Goal: Task Accomplishment & Management: Use online tool/utility

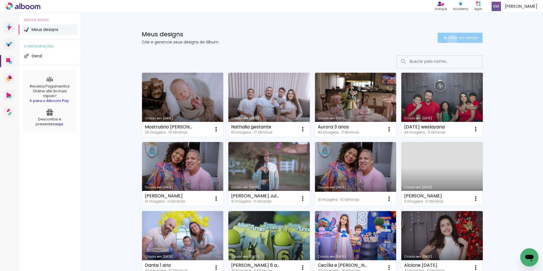
click at [448, 39] on span "Criar um design" at bounding box center [463, 38] width 30 height 4
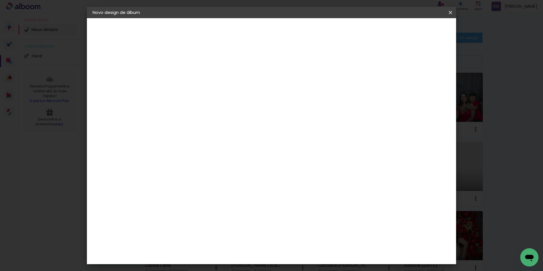
click at [185, 79] on input at bounding box center [185, 76] width 0 height 9
type input "[PERSON_NAME]"
type paper-input "[PERSON_NAME]"
click at [0, 0] on slot "Avançar" at bounding box center [0, 0] width 0 height 0
click at [292, 82] on paper-item "Tamanho Livre" at bounding box center [264, 86] width 54 height 12
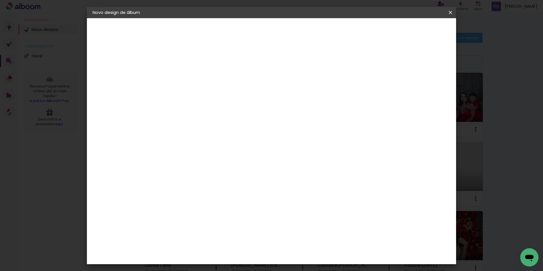
click at [0, 0] on slot "Avançar" at bounding box center [0, 0] width 0 height 0
drag, startPoint x: 173, startPoint y: 159, endPoint x: 166, endPoint y: 159, distance: 7.4
click at [166, 159] on input "30" at bounding box center [167, 161] width 15 height 9
type input "25"
type paper-input "25"
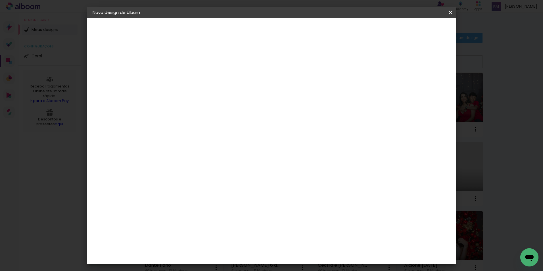
drag, startPoint x: 306, startPoint y: 217, endPoint x: 302, endPoint y: 217, distance: 4.8
click at [302, 217] on div "60" at bounding box center [306, 218] width 22 height 9
drag, startPoint x: 311, startPoint y: 219, endPoint x: 298, endPoint y: 218, distance: 13.3
click at [298, 219] on div "60" at bounding box center [306, 218] width 22 height 9
type paper-input "60"
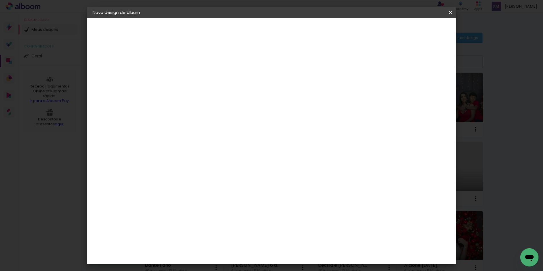
click at [325, 217] on div "cm" at bounding box center [306, 219] width 223 height 20
drag, startPoint x: 309, startPoint y: 220, endPoint x: 302, endPoint y: 218, distance: 7.8
click at [302, 219] on input "60" at bounding box center [302, 218] width 15 height 9
type input "50"
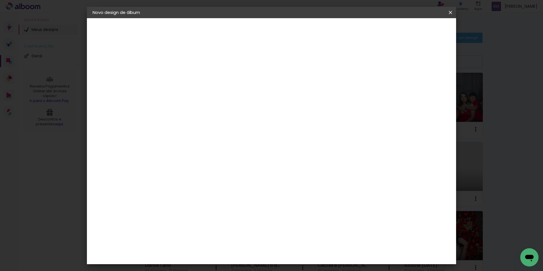
type paper-input "50"
click at [415, 30] on span "Iniciar design" at bounding box center [402, 30] width 26 height 4
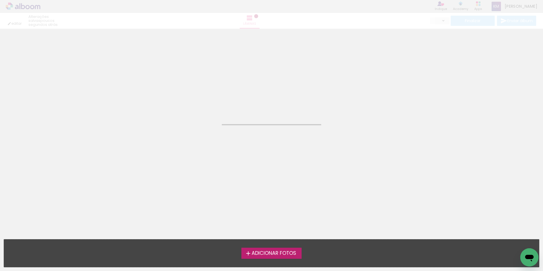
click at [281, 245] on div "Adicionar Fotos Solte suas fotos aqui..." at bounding box center [271, 253] width 535 height 28
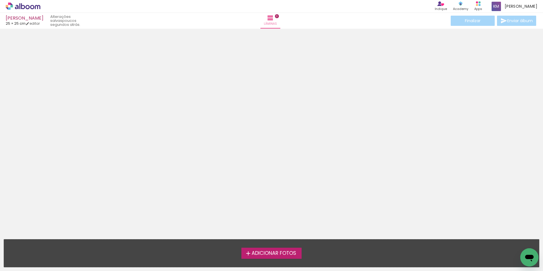
click at [286, 255] on span "Adicionar Fotos" at bounding box center [273, 253] width 45 height 5
click at [0, 0] on input "file" at bounding box center [0, 0] width 0 height 0
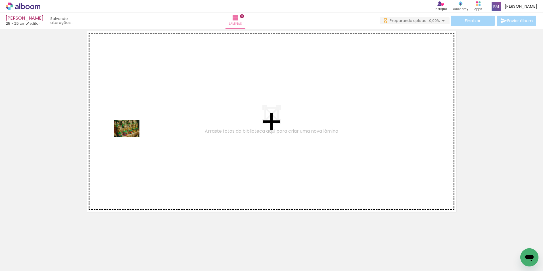
drag, startPoint x: 68, startPoint y: 255, endPoint x: 137, endPoint y: 197, distance: 89.9
click at [132, 135] on quentale-workspace at bounding box center [271, 135] width 543 height 271
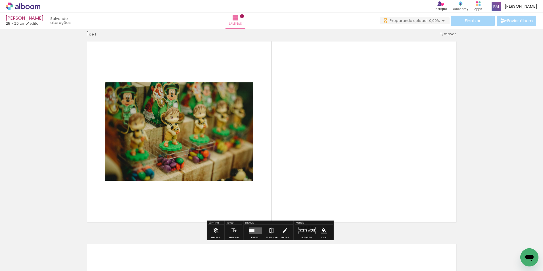
scroll to position [7, 0]
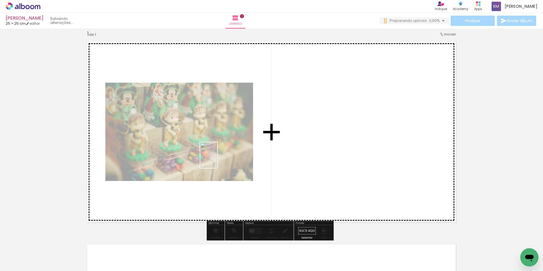
drag, startPoint x: 96, startPoint y: 257, endPoint x: 205, endPoint y: 195, distance: 125.4
click at [217, 159] on quentale-workspace at bounding box center [271, 135] width 543 height 271
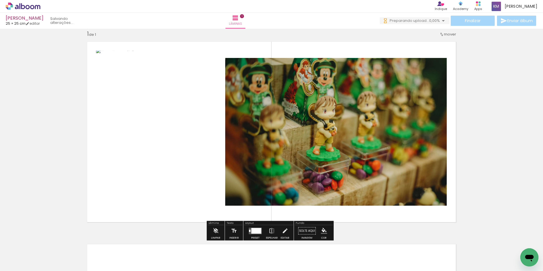
scroll to position [0, 0]
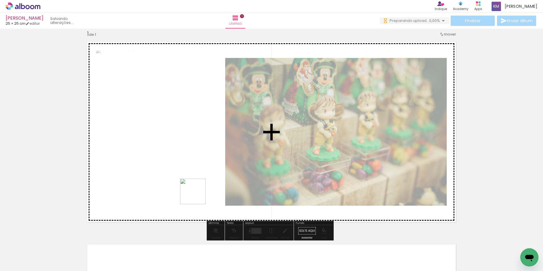
drag, startPoint x: 154, startPoint y: 233, endPoint x: 229, endPoint y: 191, distance: 86.0
click at [229, 176] on quentale-workspace at bounding box center [271, 135] width 543 height 271
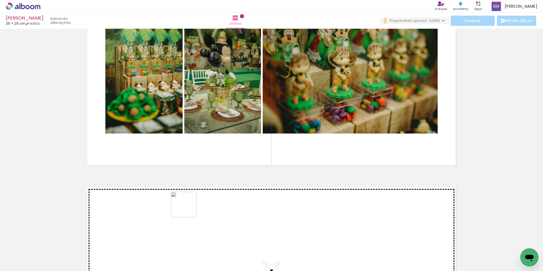
drag, startPoint x: 188, startPoint y: 209, endPoint x: 210, endPoint y: 172, distance: 42.5
click at [210, 172] on quentale-workspace at bounding box center [271, 135] width 543 height 271
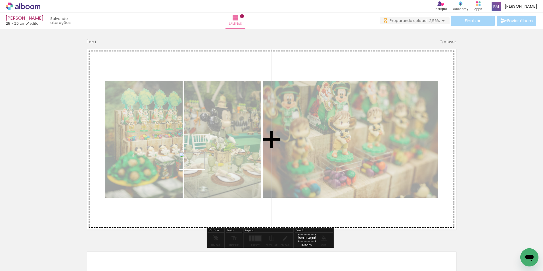
drag, startPoint x: 157, startPoint y: 248, endPoint x: 196, endPoint y: 169, distance: 88.5
click at [196, 169] on quentale-workspace at bounding box center [271, 135] width 543 height 271
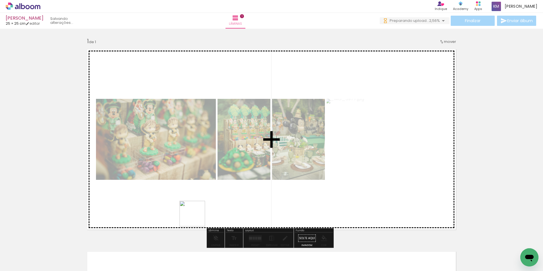
drag, startPoint x: 184, startPoint y: 258, endPoint x: 215, endPoint y: 172, distance: 90.7
click at [215, 172] on quentale-workspace at bounding box center [271, 135] width 543 height 271
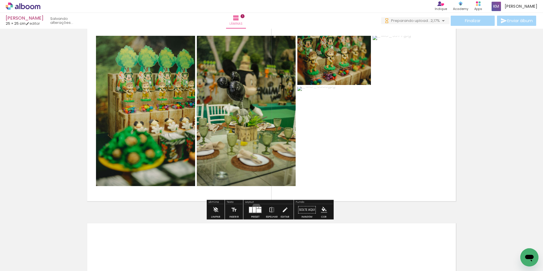
click at [256, 207] on div at bounding box center [257, 207] width 2 height 1
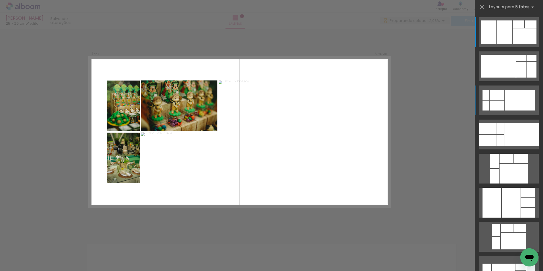
click at [518, 95] on div at bounding box center [520, 100] width 30 height 20
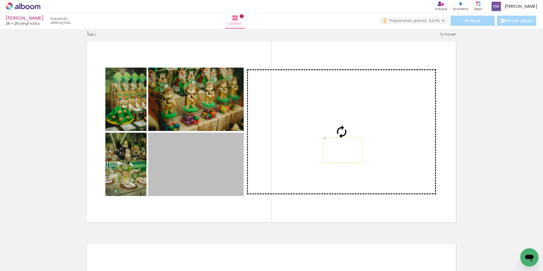
drag, startPoint x: 213, startPoint y: 181, endPoint x: 341, endPoint y: 150, distance: 131.5
click at [0, 0] on slot at bounding box center [0, 0] width 0 height 0
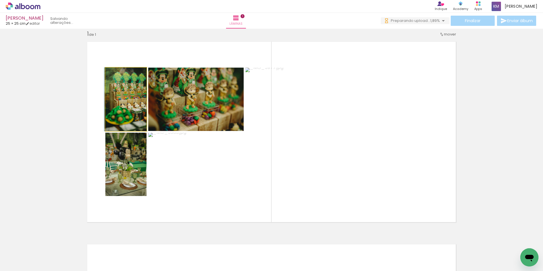
drag, startPoint x: 133, startPoint y: 118, endPoint x: 119, endPoint y: 138, distance: 24.4
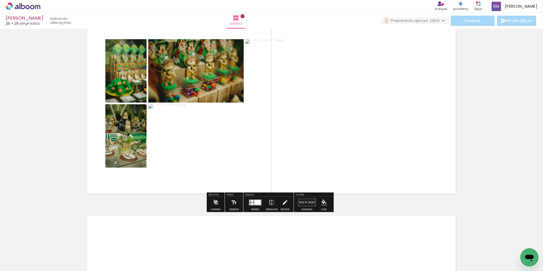
click at [256, 204] on div at bounding box center [257, 201] width 7 height 5
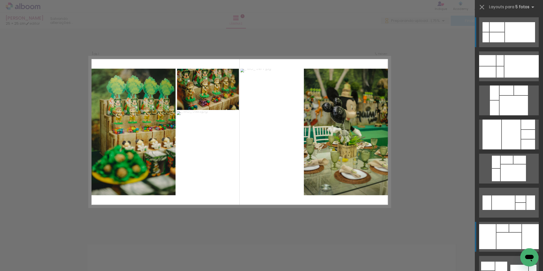
click at [505, 115] on div at bounding box center [513, 106] width 28 height 20
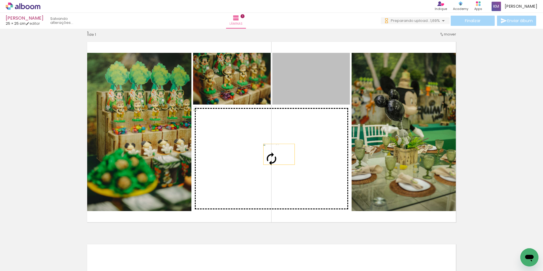
drag, startPoint x: 303, startPoint y: 87, endPoint x: 277, endPoint y: 154, distance: 71.6
click at [0, 0] on slot at bounding box center [0, 0] width 0 height 0
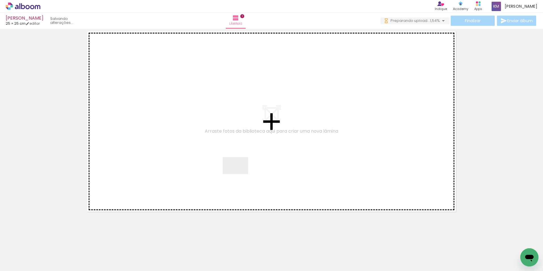
drag, startPoint x: 225, startPoint y: 250, endPoint x: 240, endPoint y: 174, distance: 77.7
click at [240, 174] on quentale-workspace at bounding box center [271, 135] width 543 height 271
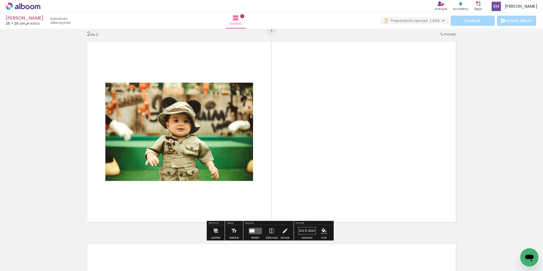
click at [97, 255] on div at bounding box center [88, 252] width 17 height 26
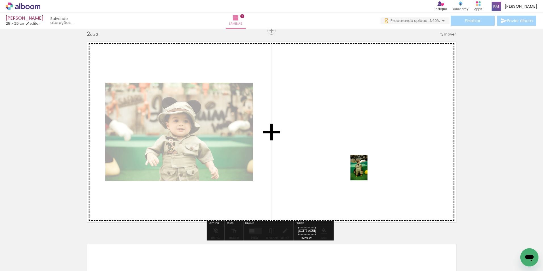
drag, startPoint x: 430, startPoint y: 257, endPoint x: 348, endPoint y: 147, distance: 137.3
click at [348, 147] on quentale-workspace at bounding box center [271, 135] width 543 height 271
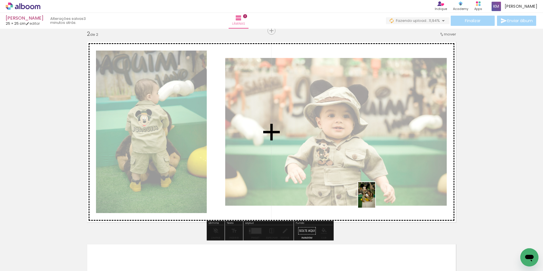
drag, startPoint x: 410, startPoint y: 256, endPoint x: 375, endPoint y: 199, distance: 66.6
click at [375, 199] on quentale-workspace at bounding box center [271, 135] width 543 height 271
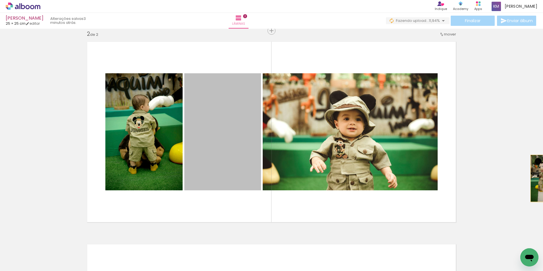
drag, startPoint x: 227, startPoint y: 148, endPoint x: 543, endPoint y: 179, distance: 317.9
click at [542, 179] on html "link( href="../../bower_components/polymer/polymer.html" rel="import" ) picture…" at bounding box center [271, 135] width 543 height 271
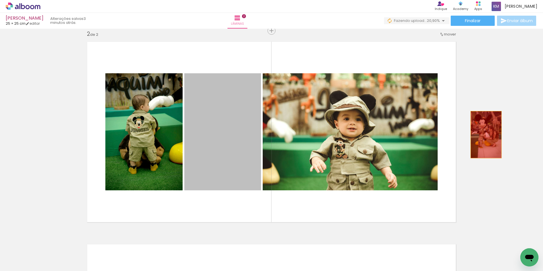
drag, startPoint x: 230, startPoint y: 144, endPoint x: 490, endPoint y: 134, distance: 259.9
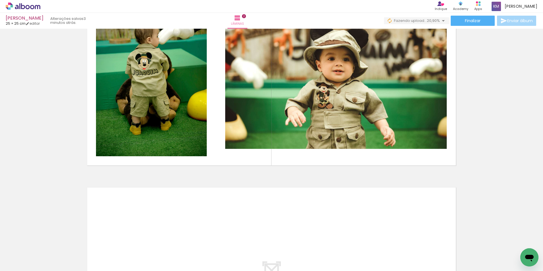
scroll to position [0, 160]
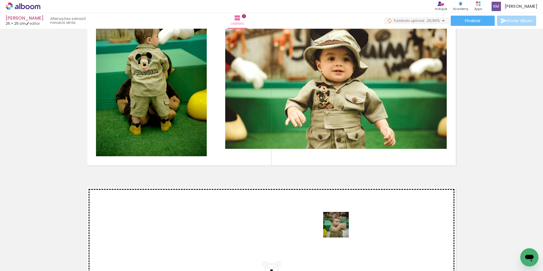
drag, startPoint x: 340, startPoint y: 245, endPoint x: 345, endPoint y: 159, distance: 86.1
click at [343, 165] on quentale-workspace at bounding box center [271, 135] width 543 height 271
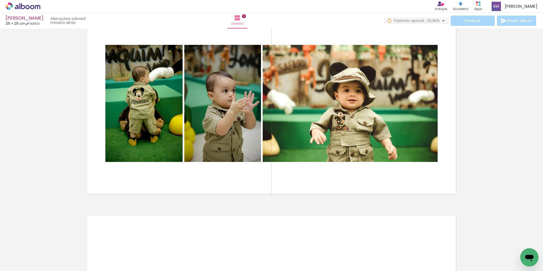
scroll to position [0, 538]
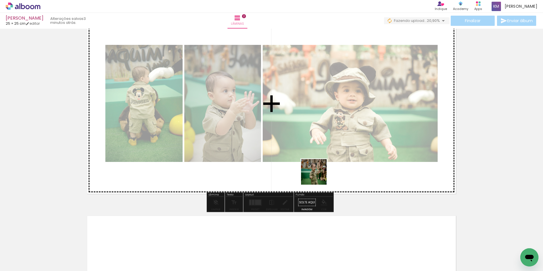
drag, startPoint x: 309, startPoint y: 259, endPoint x: 319, endPoint y: 172, distance: 87.4
click at [319, 172] on quentale-workspace at bounding box center [271, 135] width 543 height 271
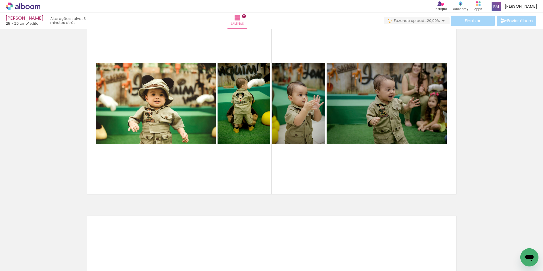
scroll to position [0, 382]
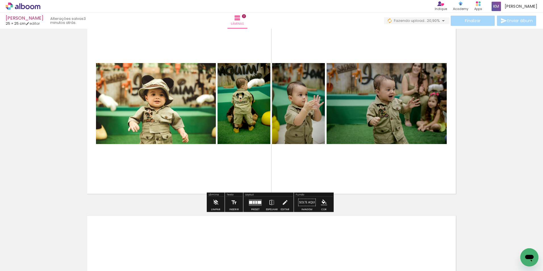
click at [253, 200] on quentale-layouter at bounding box center [255, 202] width 13 height 7
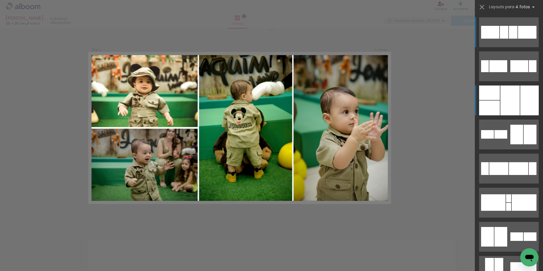
scroll to position [210, 0]
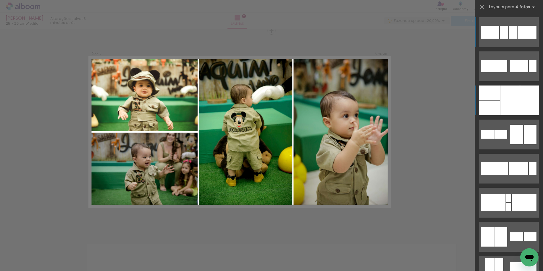
click at [516, 93] on div at bounding box center [509, 100] width 19 height 30
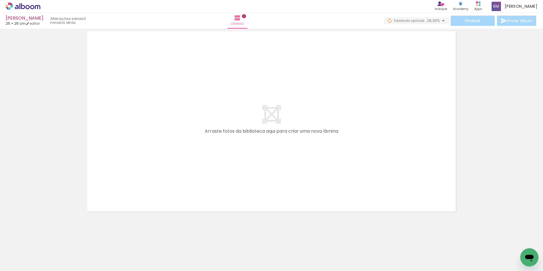
scroll to position [0, 131]
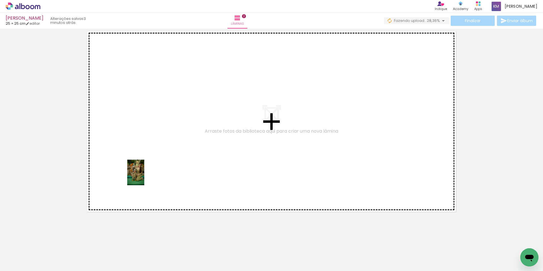
drag, startPoint x: 117, startPoint y: 257, endPoint x: 162, endPoint y: 222, distance: 57.1
click at [144, 175] on quentale-workspace at bounding box center [271, 135] width 543 height 271
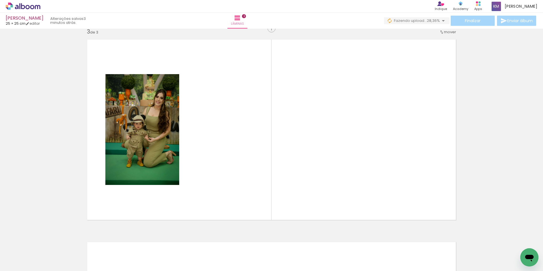
scroll to position [412, 0]
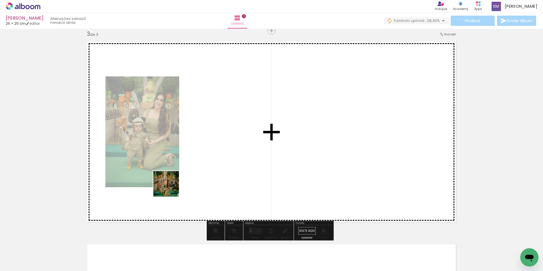
drag, startPoint x: 151, startPoint y: 253, endPoint x: 179, endPoint y: 186, distance: 72.1
click at [179, 168] on quentale-workspace at bounding box center [271, 135] width 543 height 271
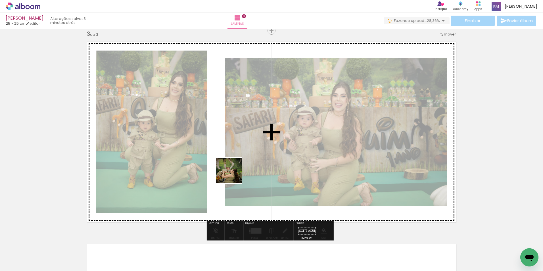
drag, startPoint x: 184, startPoint y: 255, endPoint x: 231, endPoint y: 205, distance: 68.5
click at [241, 161] on quentale-workspace at bounding box center [271, 135] width 543 height 271
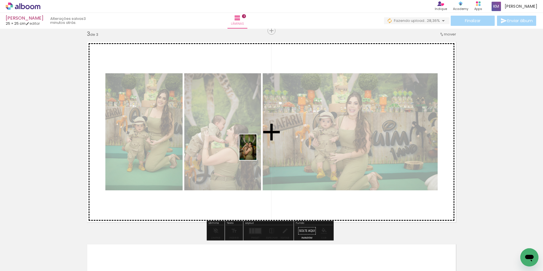
drag, startPoint x: 218, startPoint y: 247, endPoint x: 257, endPoint y: 151, distance: 103.0
click at [257, 151] on quentale-workspace at bounding box center [271, 135] width 543 height 271
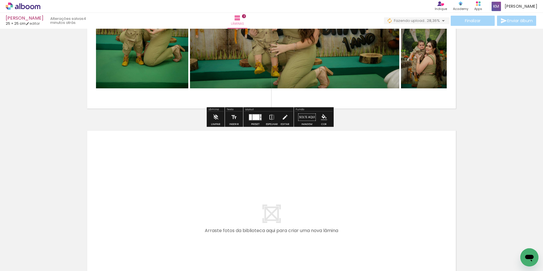
scroll to position [582, 0]
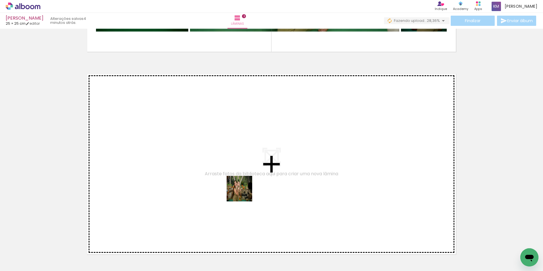
drag, startPoint x: 247, startPoint y: 258, endPoint x: 270, endPoint y: 238, distance: 30.2
click at [247, 145] on quentale-workspace at bounding box center [271, 135] width 543 height 271
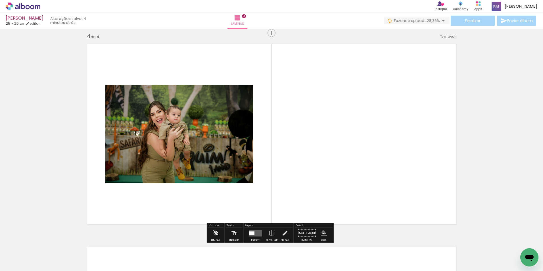
scroll to position [614, 0]
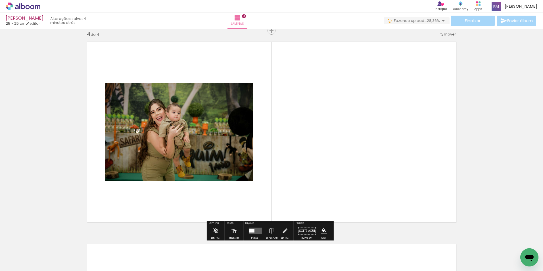
drag, startPoint x: 281, startPoint y: 247, endPoint x: 287, endPoint y: 145, distance: 101.8
click at [283, 148] on quentale-workspace at bounding box center [271, 135] width 543 height 271
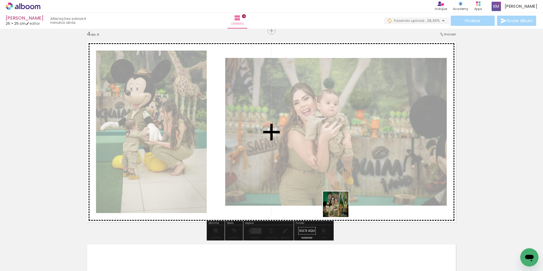
drag, startPoint x: 339, startPoint y: 250, endPoint x: 342, endPoint y: 150, distance: 99.6
click at [342, 187] on quentale-workspace at bounding box center [271, 135] width 543 height 271
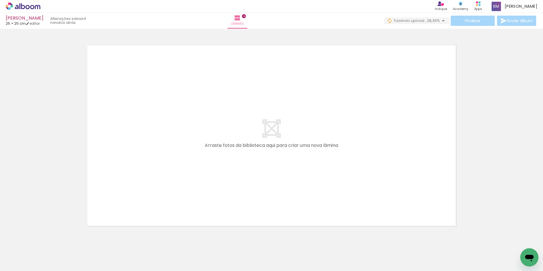
scroll to position [0, 337]
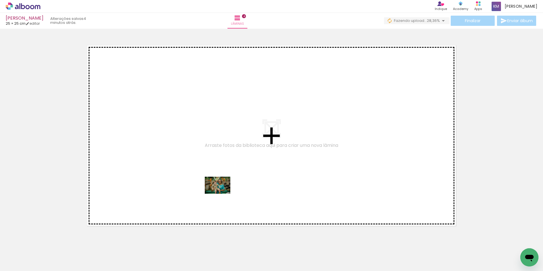
drag, startPoint x: 204, startPoint y: 253, endPoint x: 223, endPoint y: 190, distance: 65.6
click at [223, 190] on quentale-workspace at bounding box center [271, 135] width 543 height 271
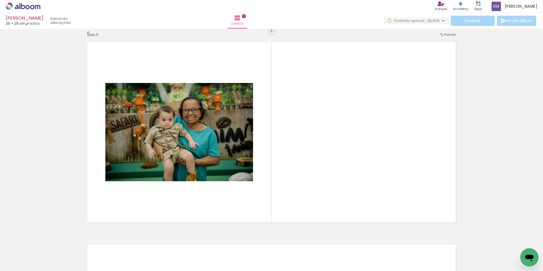
scroll to position [817, 0]
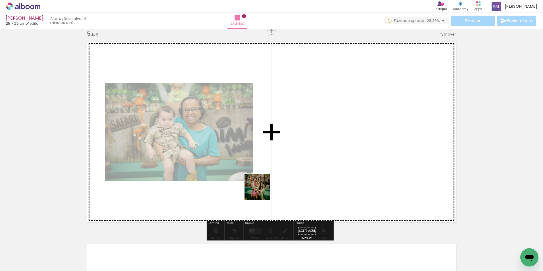
drag, startPoint x: 234, startPoint y: 255, endPoint x: 266, endPoint y: 212, distance: 54.3
click at [270, 179] on quentale-workspace at bounding box center [271, 135] width 543 height 271
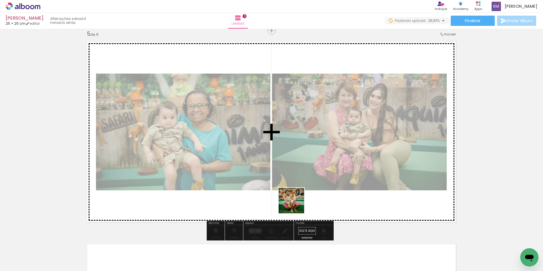
drag, startPoint x: 267, startPoint y: 252, endPoint x: 328, endPoint y: 164, distance: 106.7
click at [328, 164] on quentale-workspace at bounding box center [271, 135] width 543 height 271
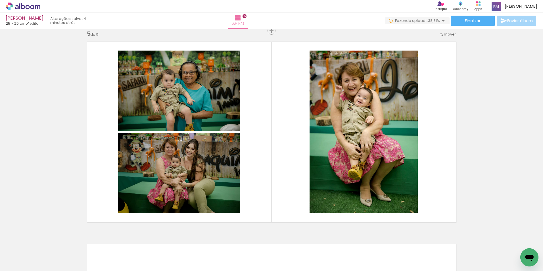
scroll to position [0, 655]
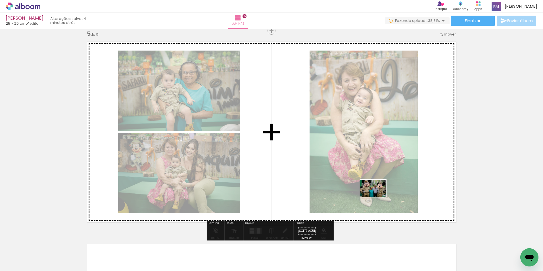
drag, startPoint x: 390, startPoint y: 258, endPoint x: 377, endPoint y: 197, distance: 62.7
click at [377, 197] on quentale-workspace at bounding box center [271, 135] width 543 height 271
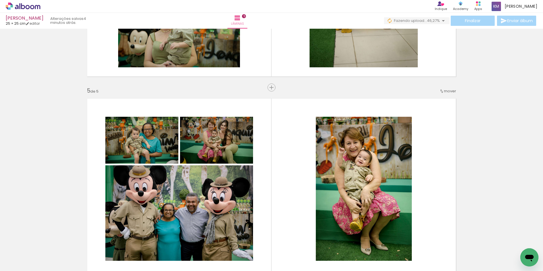
scroll to position [788, 0]
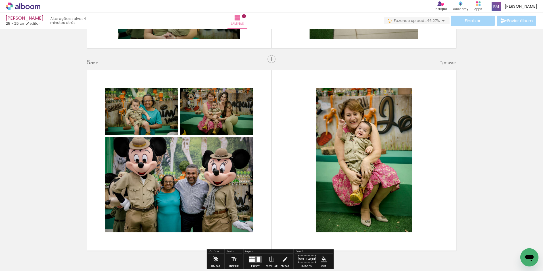
click at [446, 63] on span "mover" at bounding box center [450, 62] width 12 height 5
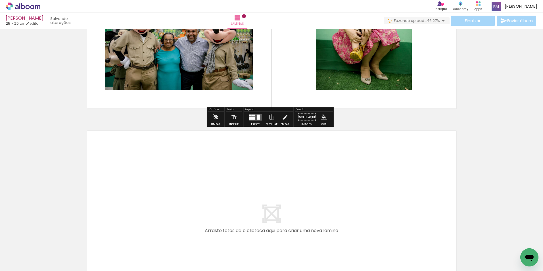
scroll to position [1030, 0]
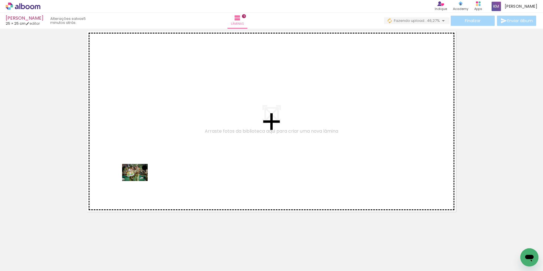
drag, startPoint x: 98, startPoint y: 255, endPoint x: 139, endPoint y: 181, distance: 84.2
click at [139, 181] on quentale-workspace at bounding box center [271, 135] width 543 height 271
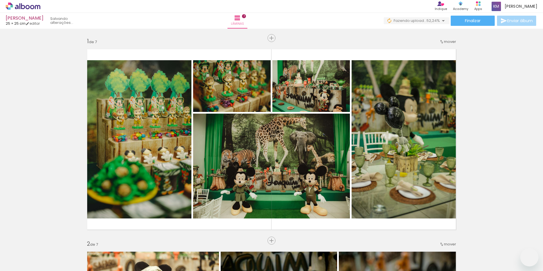
click at [220, 207] on quentale-workspace at bounding box center [271, 135] width 543 height 271
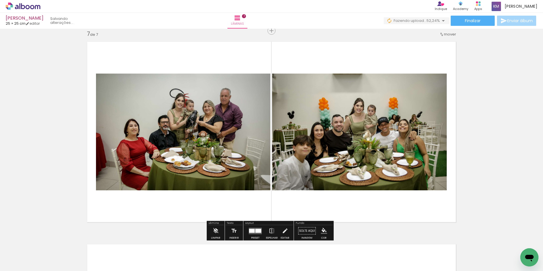
scroll to position [0, 535]
drag, startPoint x: 212, startPoint y: 257, endPoint x: 223, endPoint y: 262, distance: 11.9
click at [223, 261] on div at bounding box center [221, 251] width 28 height 19
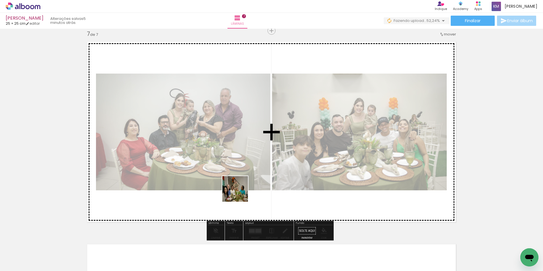
drag, startPoint x: 192, startPoint y: 258, endPoint x: 289, endPoint y: 180, distance: 124.5
click at [251, 175] on quentale-workspace at bounding box center [271, 135] width 543 height 271
